Goal: Task Accomplishment & Management: Use online tool/utility

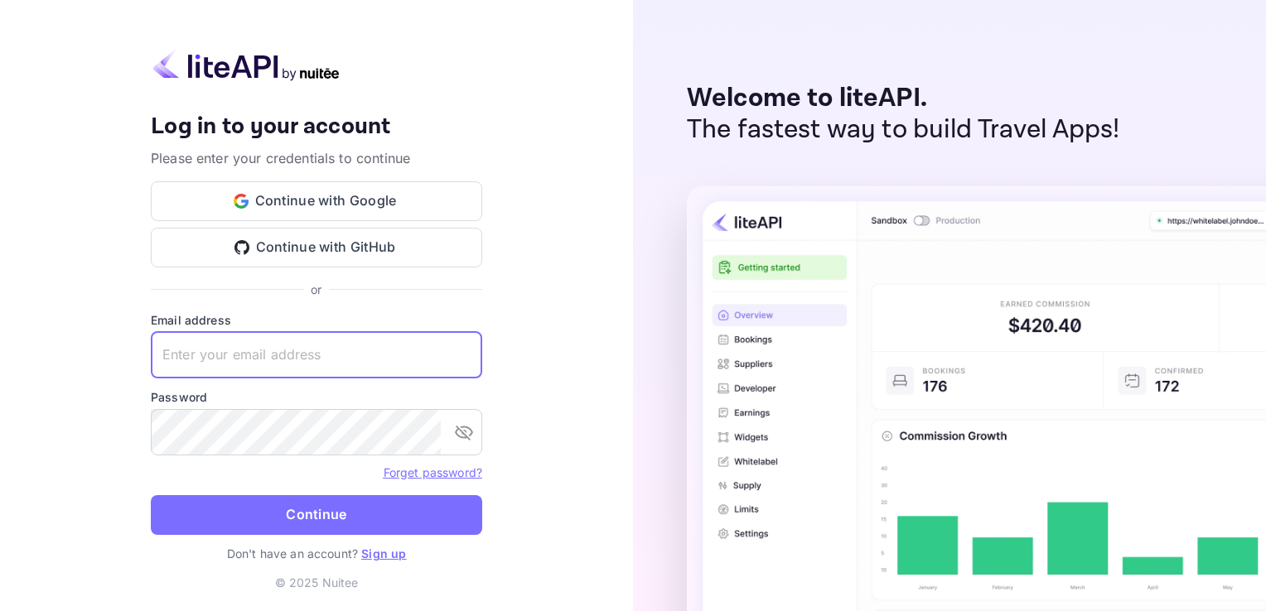
click at [200, 364] on input "text" at bounding box center [316, 355] width 331 height 46
type input "[EMAIL_ADDRESS][DOMAIN_NAME]"
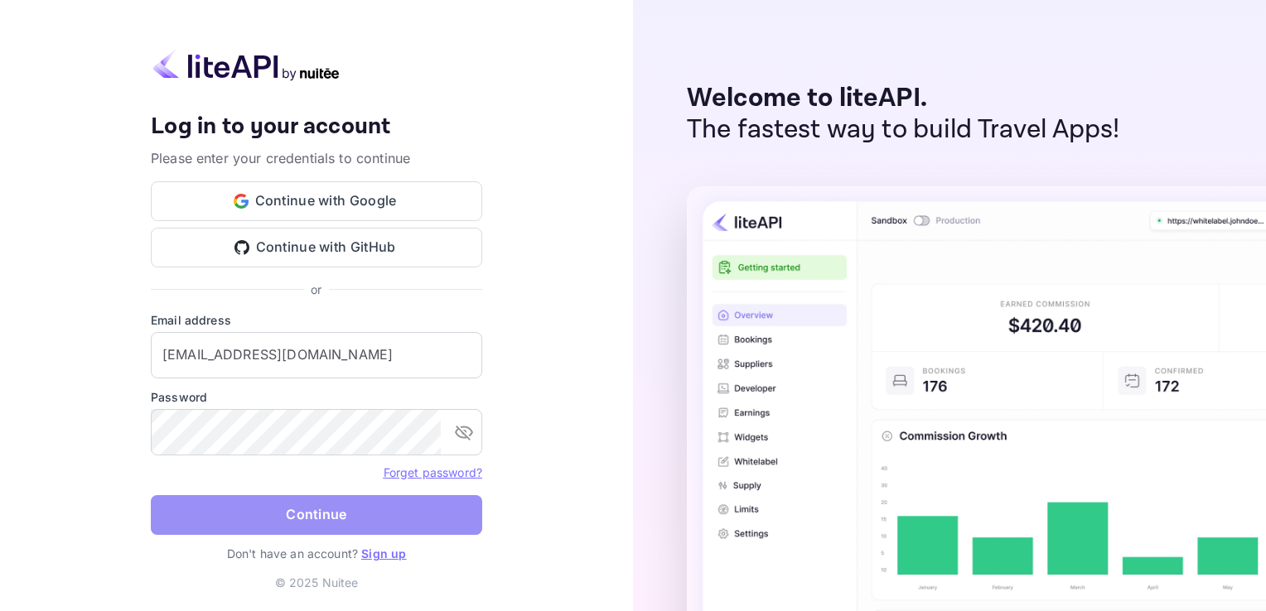
click at [202, 511] on button "Continue" at bounding box center [316, 515] width 331 height 40
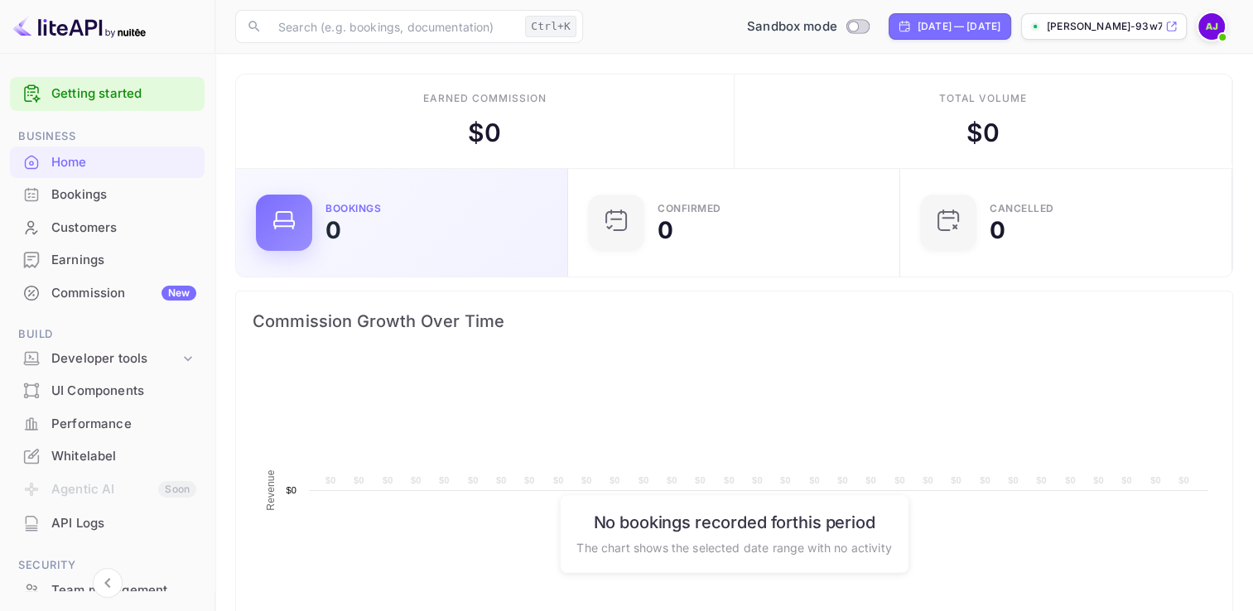
scroll to position [257, 309]
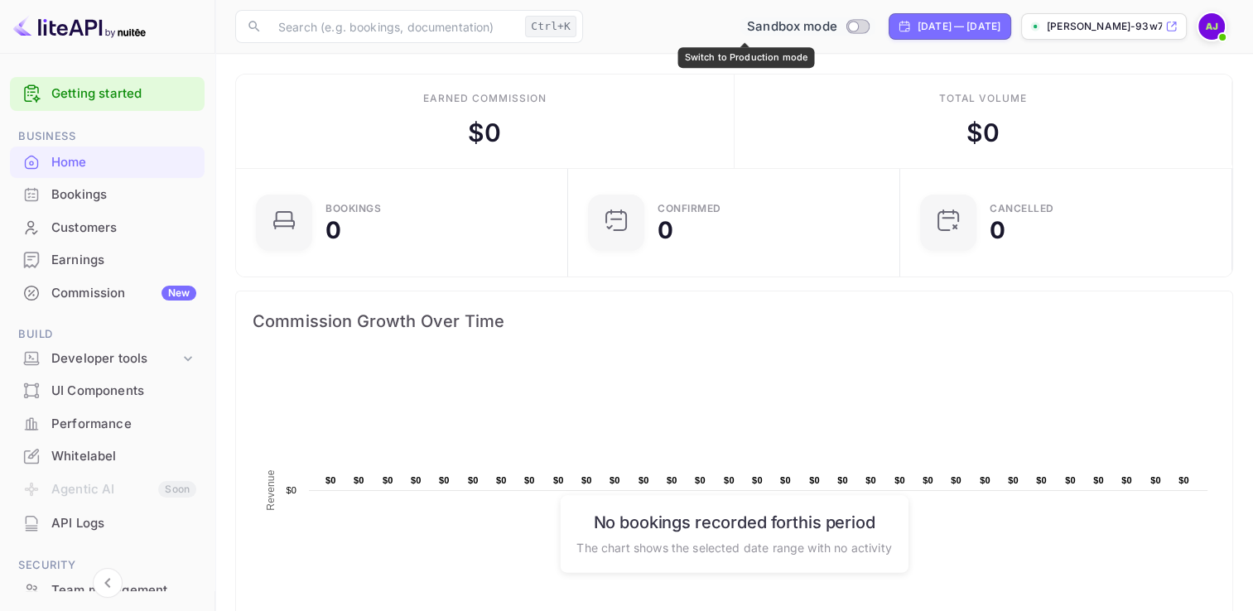
click at [837, 22] on input "Switch to Production mode" at bounding box center [853, 26] width 33 height 11
checkbox input "false"
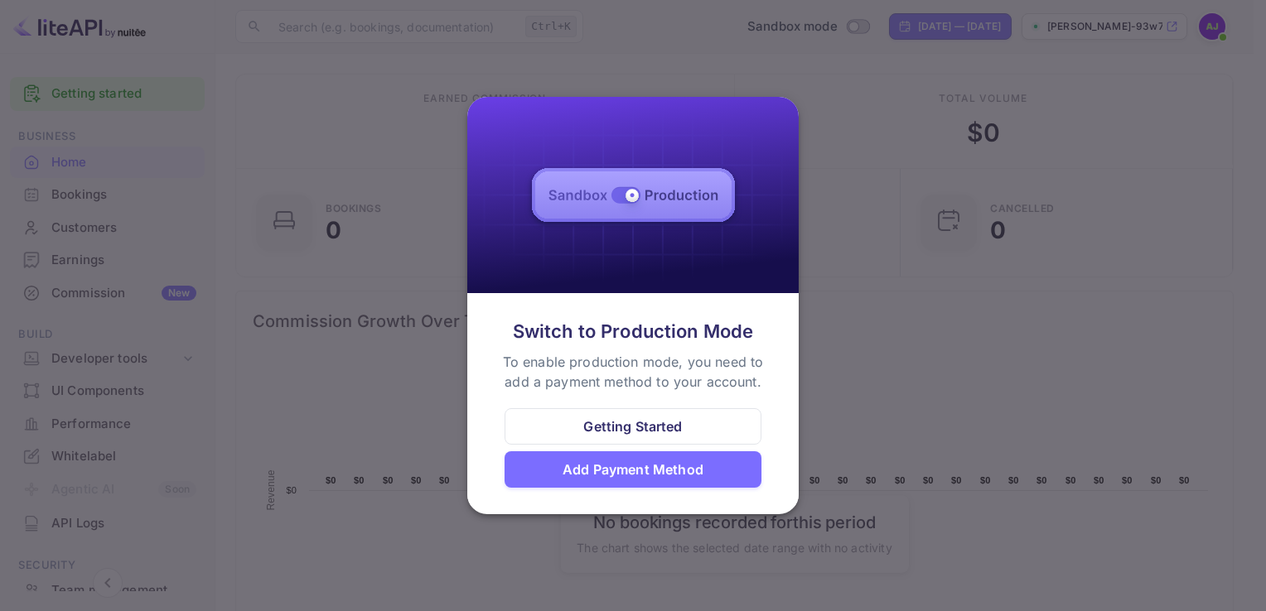
click at [848, 306] on div at bounding box center [633, 305] width 1266 height 611
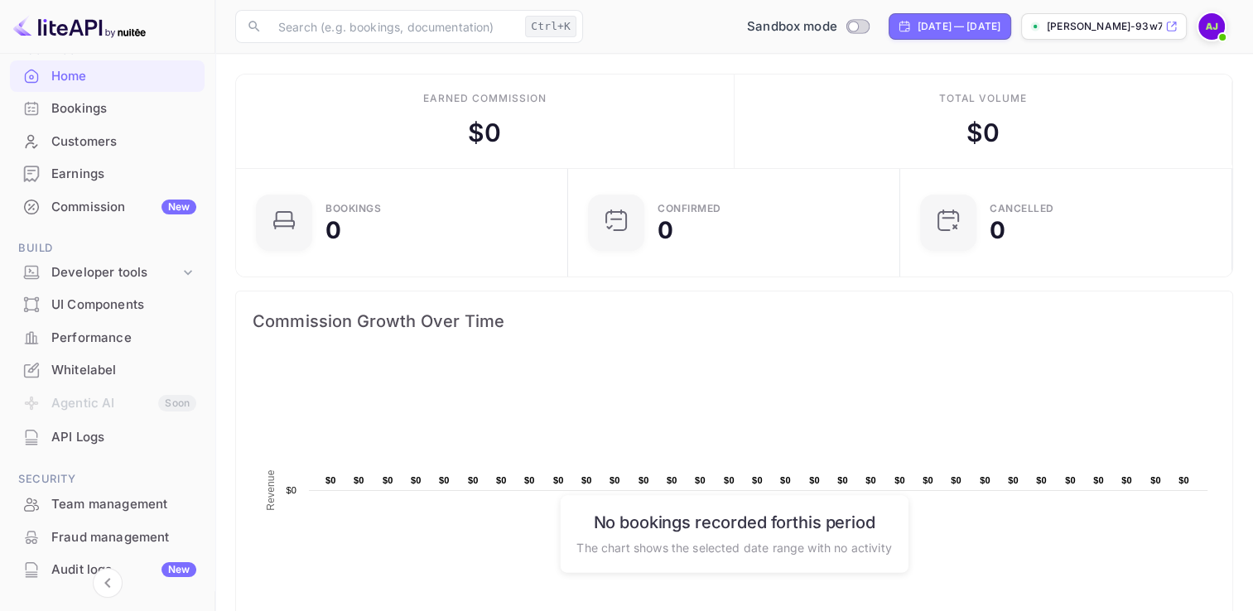
scroll to position [89, 0]
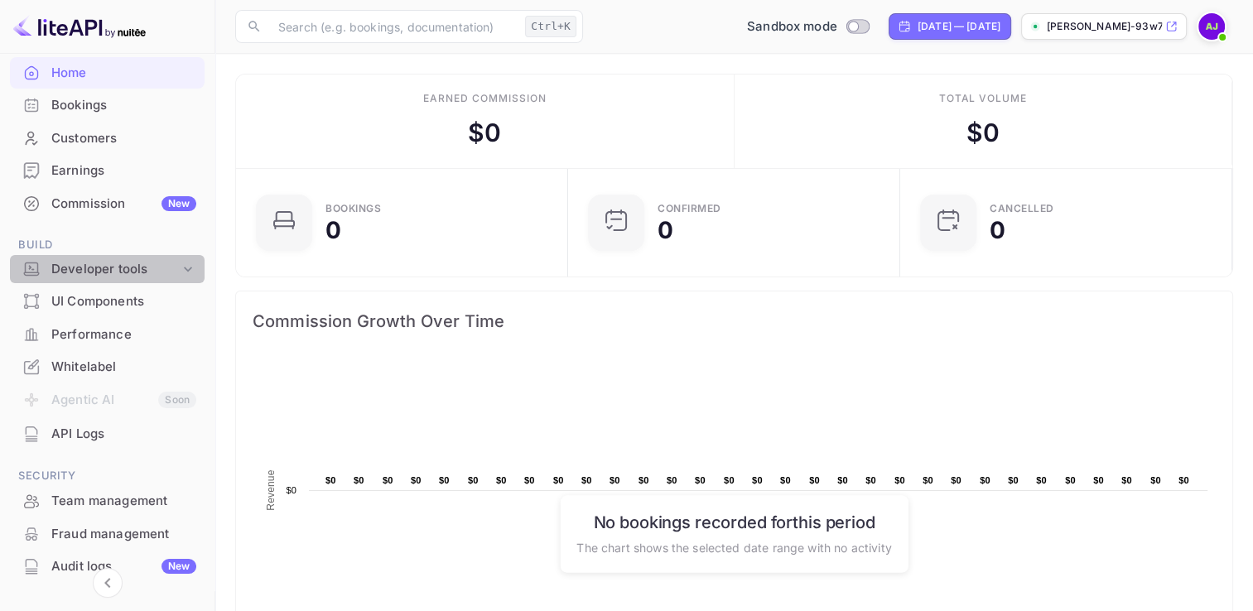
click at [156, 273] on div "Developer tools" at bounding box center [115, 269] width 128 height 19
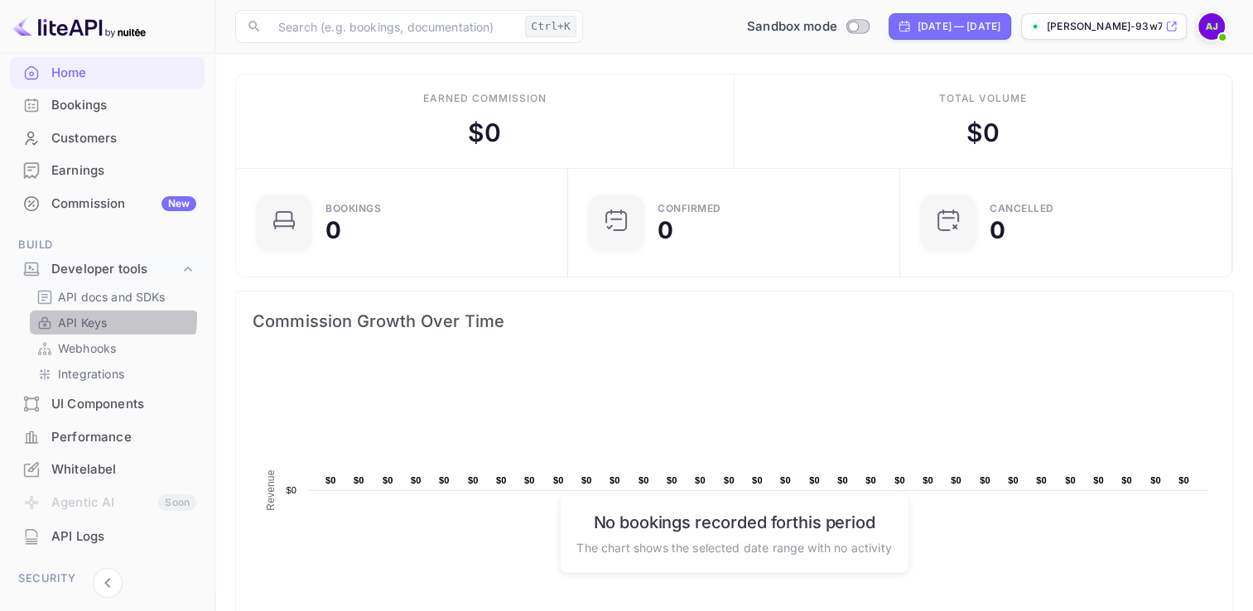
click at [95, 317] on p "API Keys" at bounding box center [82, 322] width 49 height 17
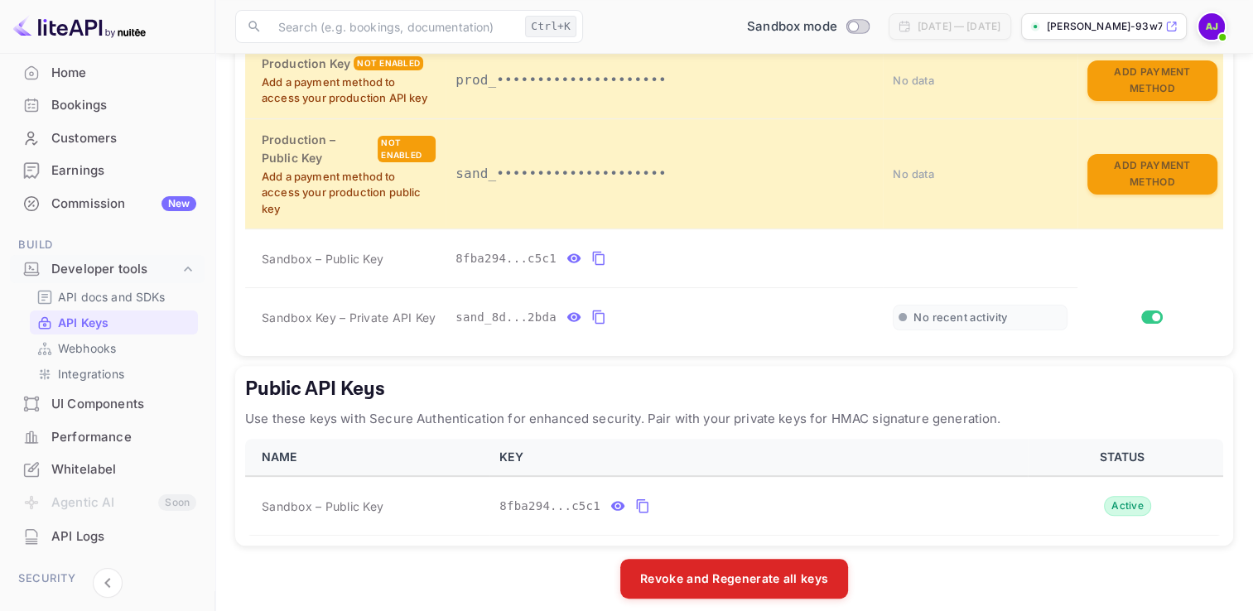
scroll to position [432, 0]
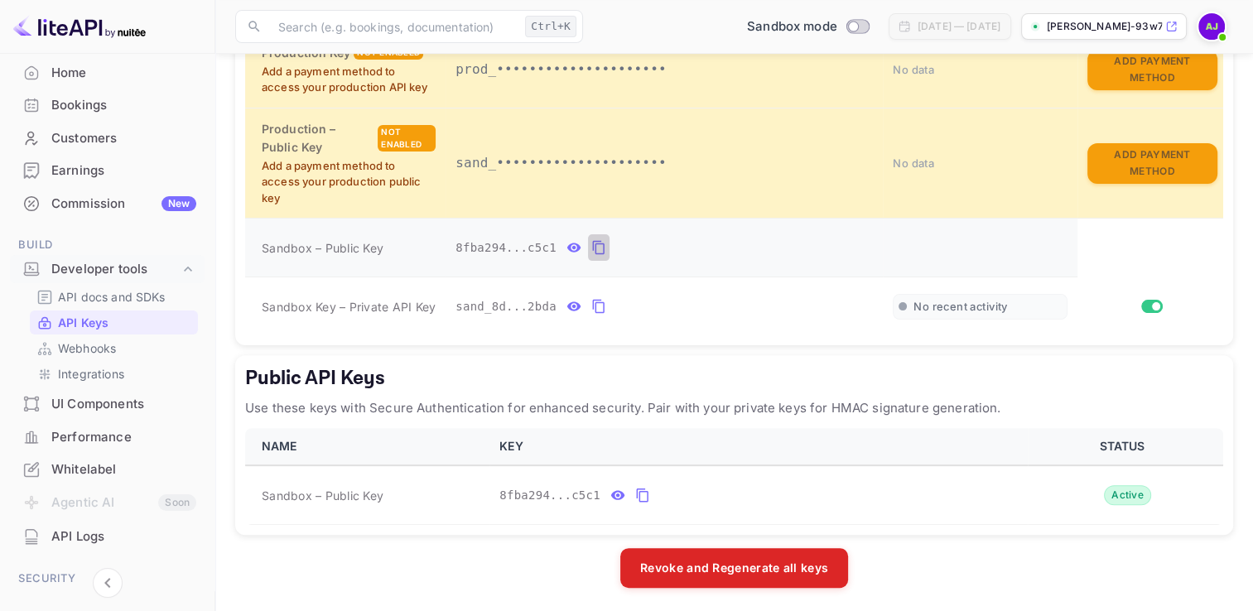
click at [591, 244] on icon "private api keys table" at bounding box center [598, 248] width 15 height 20
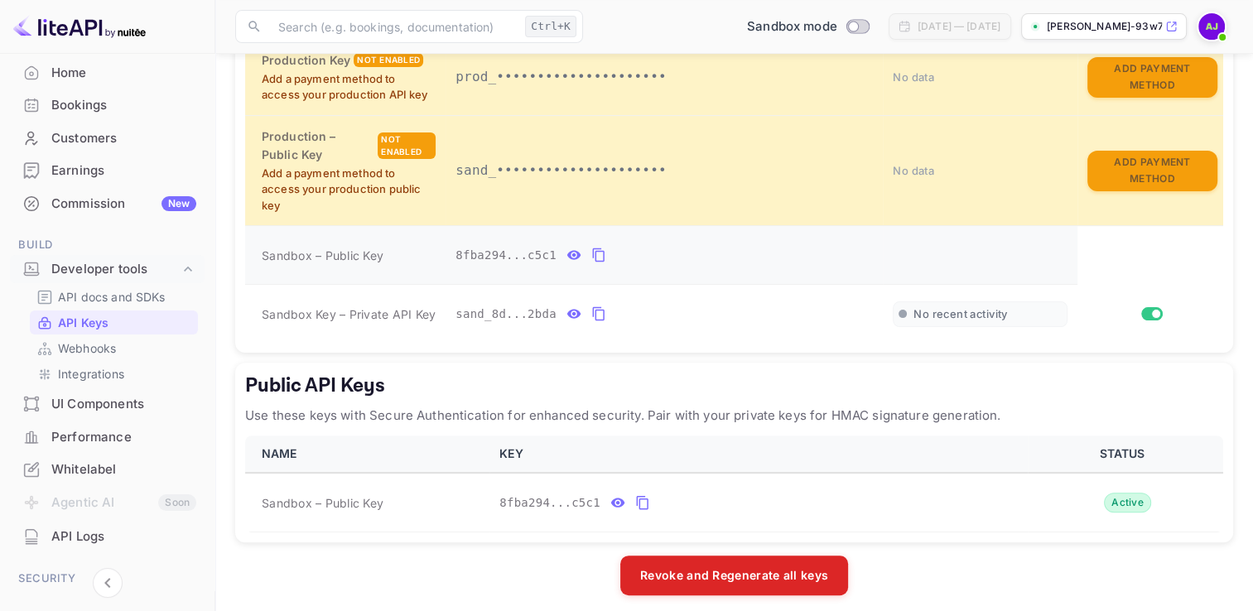
scroll to position [424, 0]
click at [1181, 406] on p "Use these keys with Secure Authentication for enhanced security. Pair with your…" at bounding box center [734, 416] width 978 height 20
drag, startPoint x: 408, startPoint y: 250, endPoint x: 322, endPoint y: 262, distance: 86.9
click at [322, 262] on td "Sandbox – Public Key" at bounding box center [345, 255] width 200 height 59
copy span "Public Key"
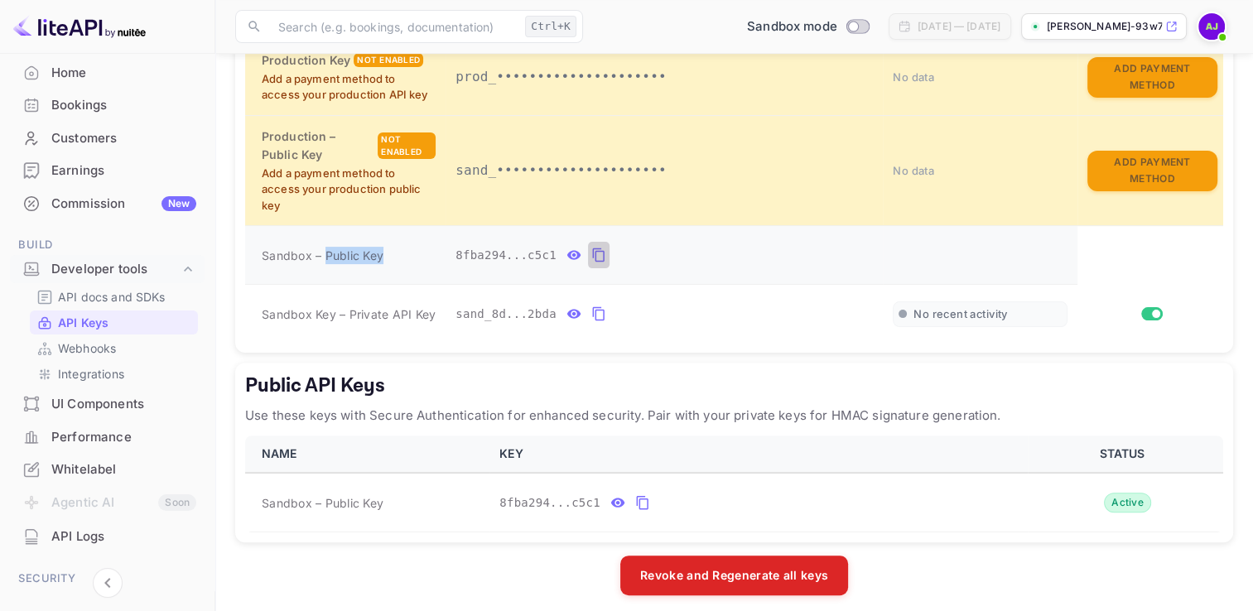
click at [591, 251] on icon "private api keys table" at bounding box center [598, 255] width 15 height 20
drag, startPoint x: 348, startPoint y: 311, endPoint x: 436, endPoint y: 313, distance: 87.8
click at [436, 313] on td "Sandbox Key – Private API Key" at bounding box center [345, 314] width 200 height 59
copy span "Private API Key"
click at [591, 314] on icon "private api keys table" at bounding box center [598, 314] width 15 height 20
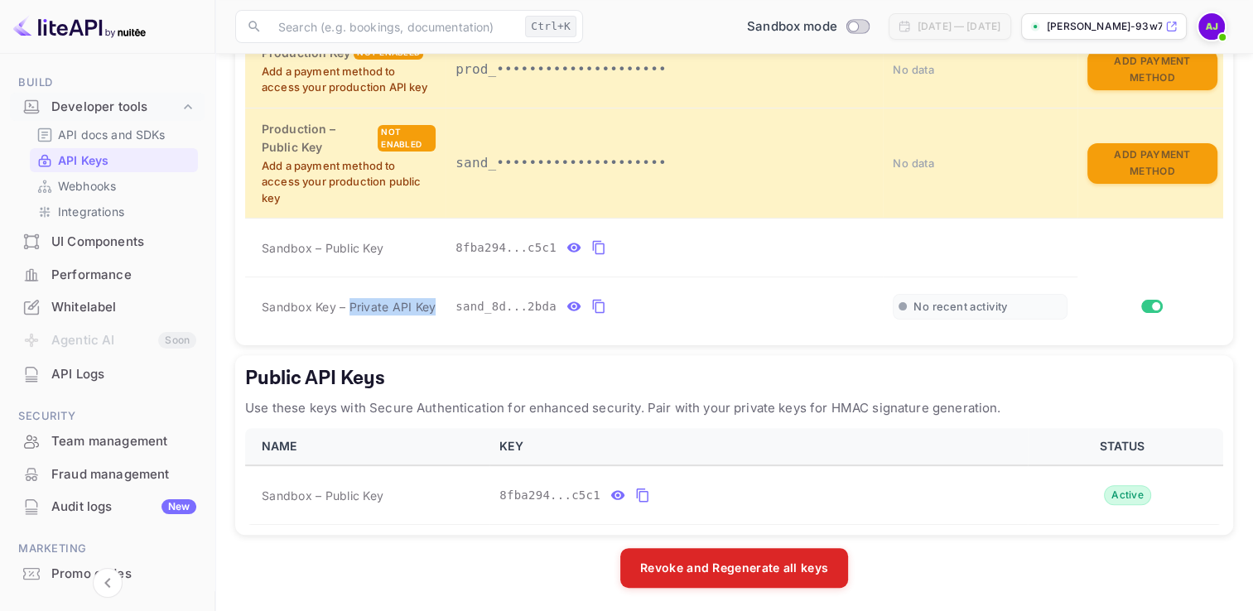
scroll to position [252, 0]
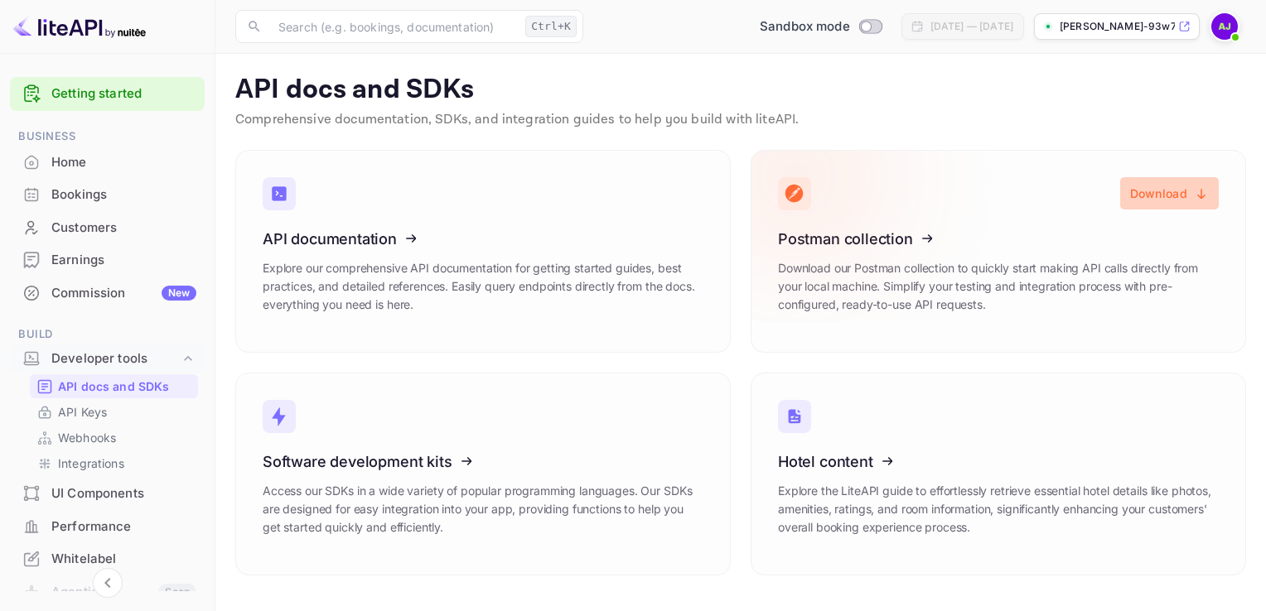
click at [1163, 192] on button "Download" at bounding box center [1169, 193] width 99 height 32
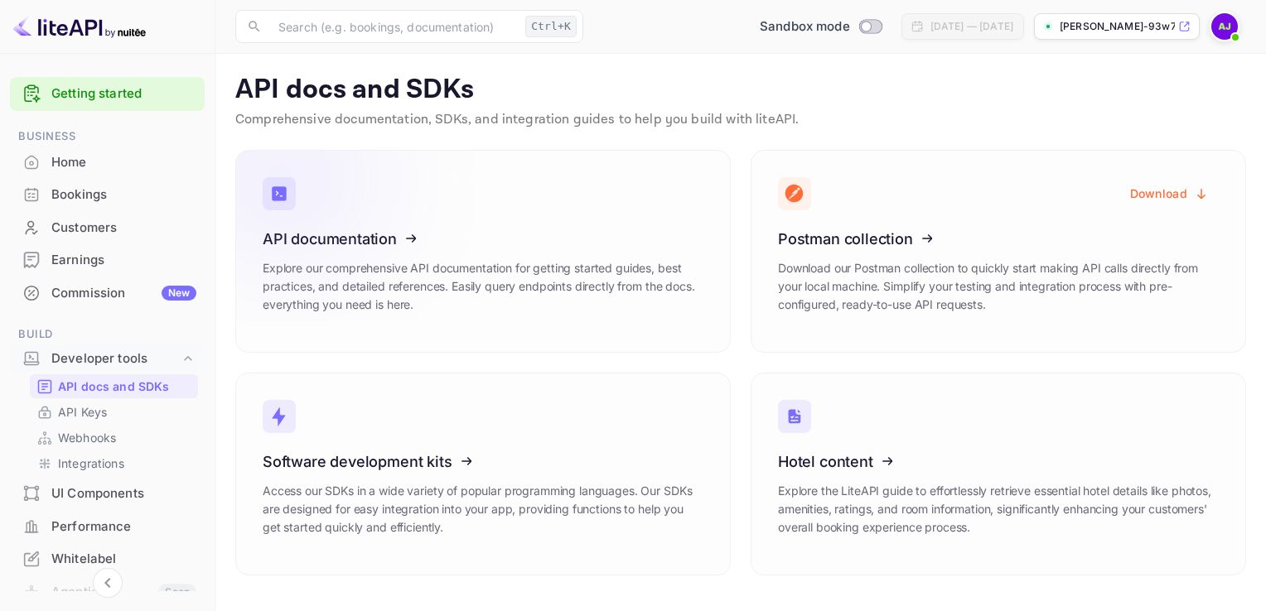
click at [390, 235] on icon at bounding box center [365, 236] width 258 height 171
